Goal: Task Accomplishment & Management: Use online tool/utility

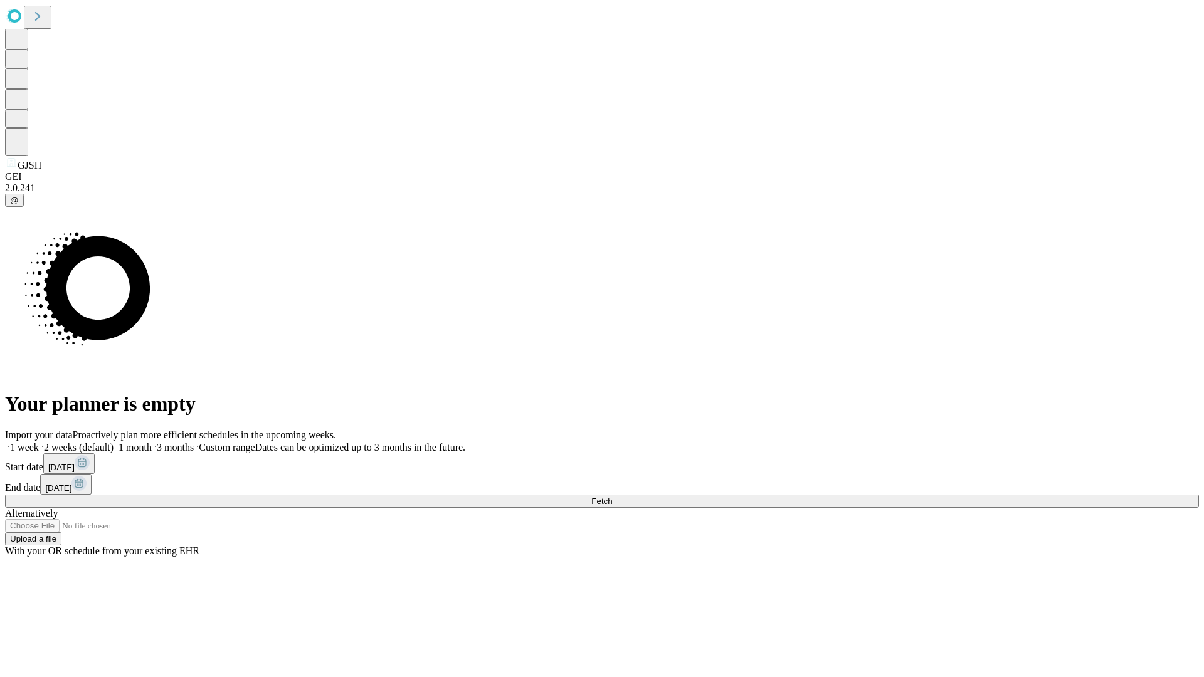
click at [612, 497] on span "Fetch" at bounding box center [601, 501] width 21 height 9
